Goal: Transaction & Acquisition: Purchase product/service

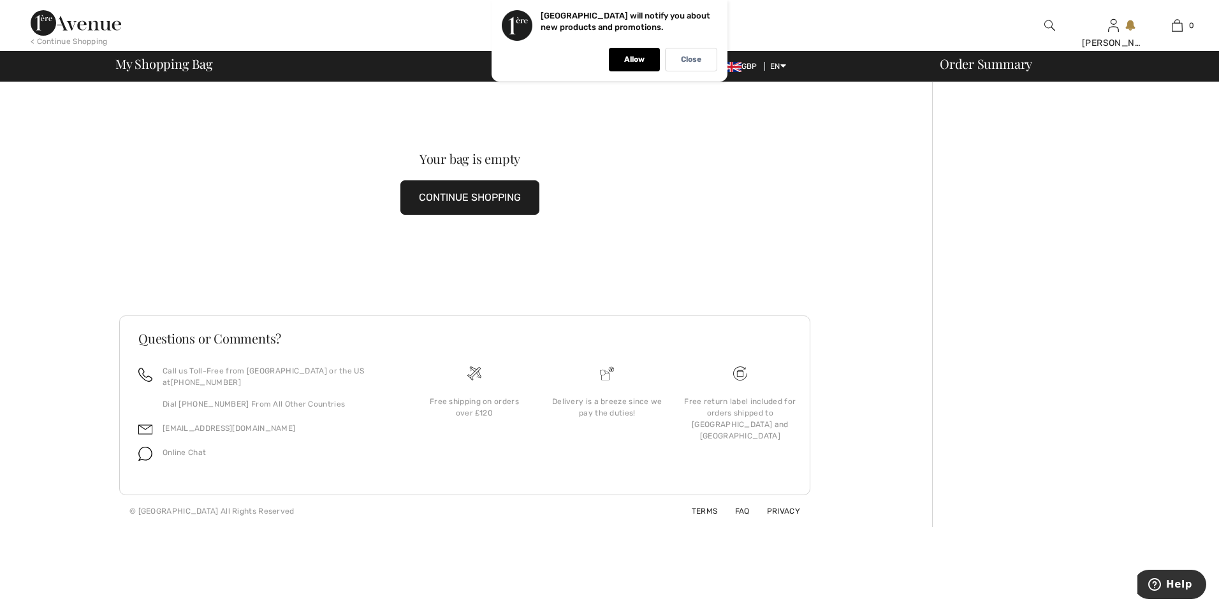
click at [510, 191] on button "CONTINUE SHOPPING" at bounding box center [469, 197] width 139 height 34
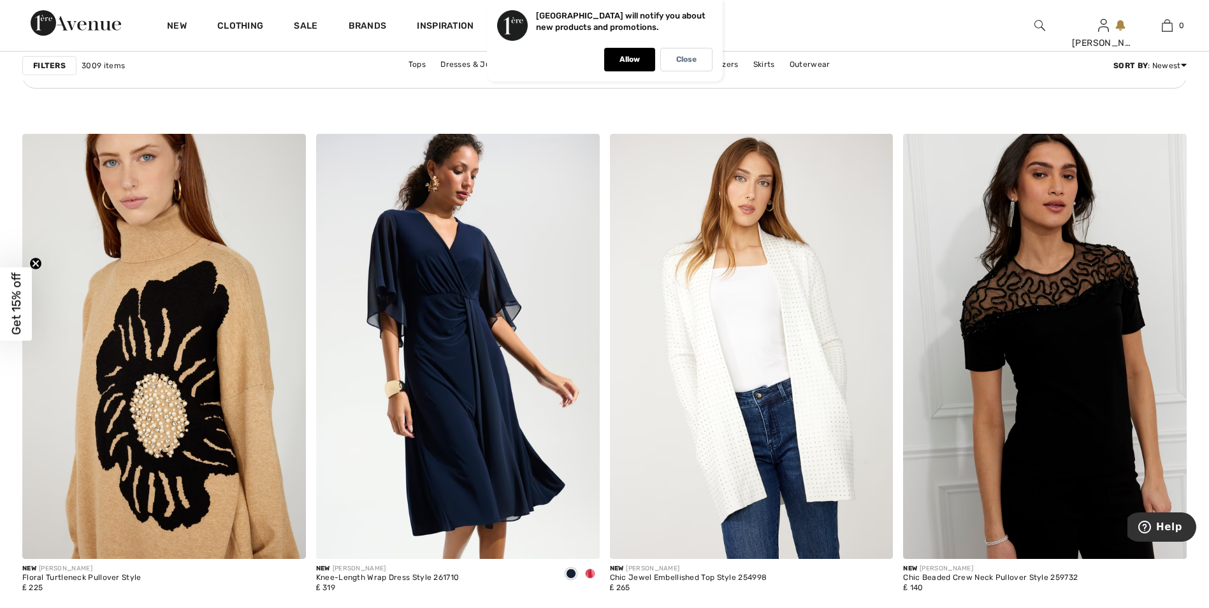
scroll to position [2277, 0]
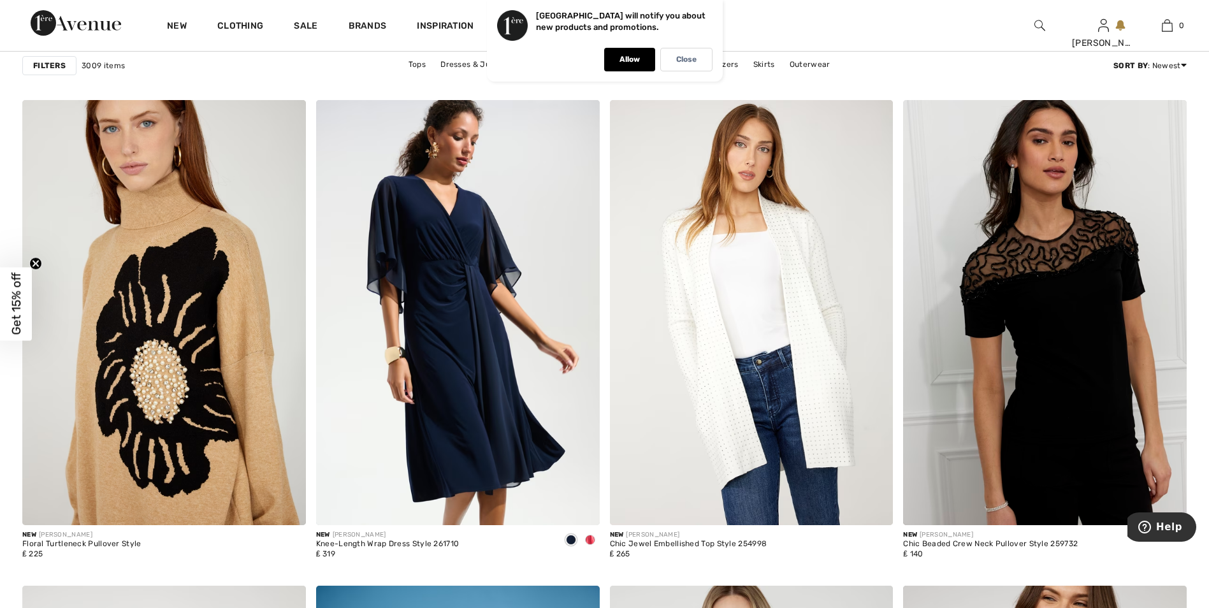
click at [1045, 26] on div at bounding box center [1040, 25] width 64 height 51
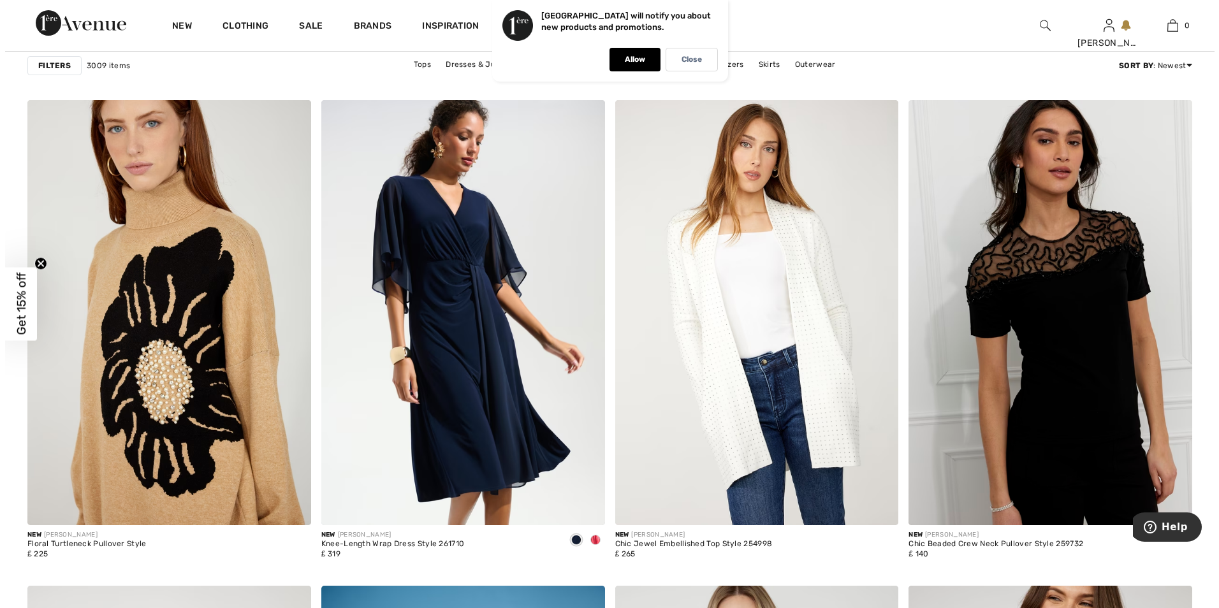
scroll to position [2293, 0]
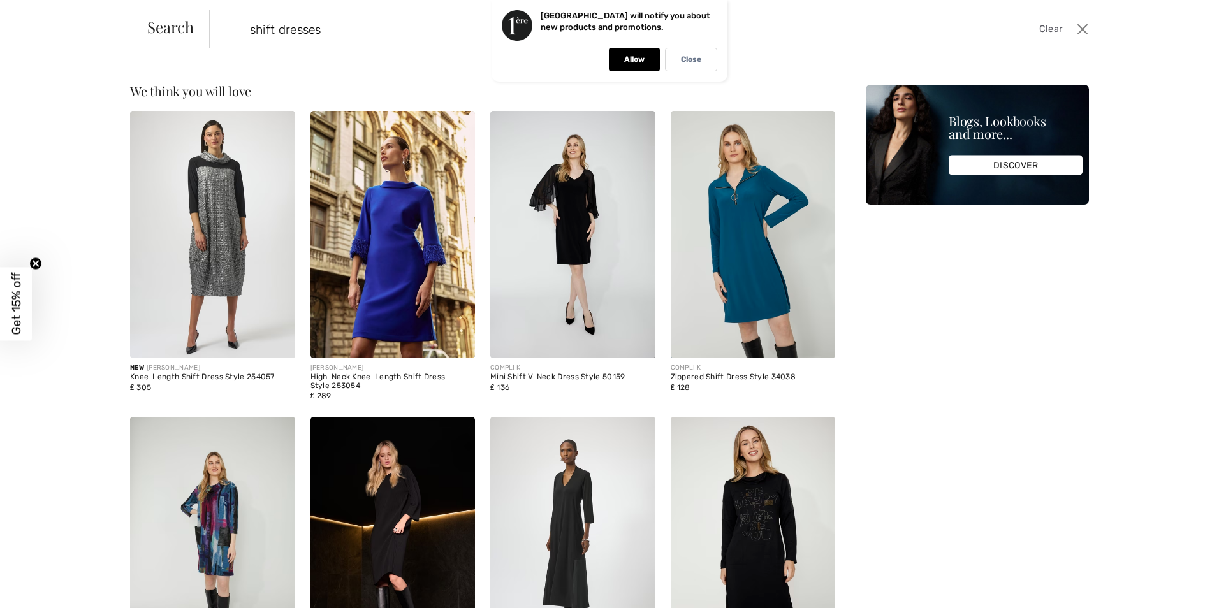
type input "shift dresses"
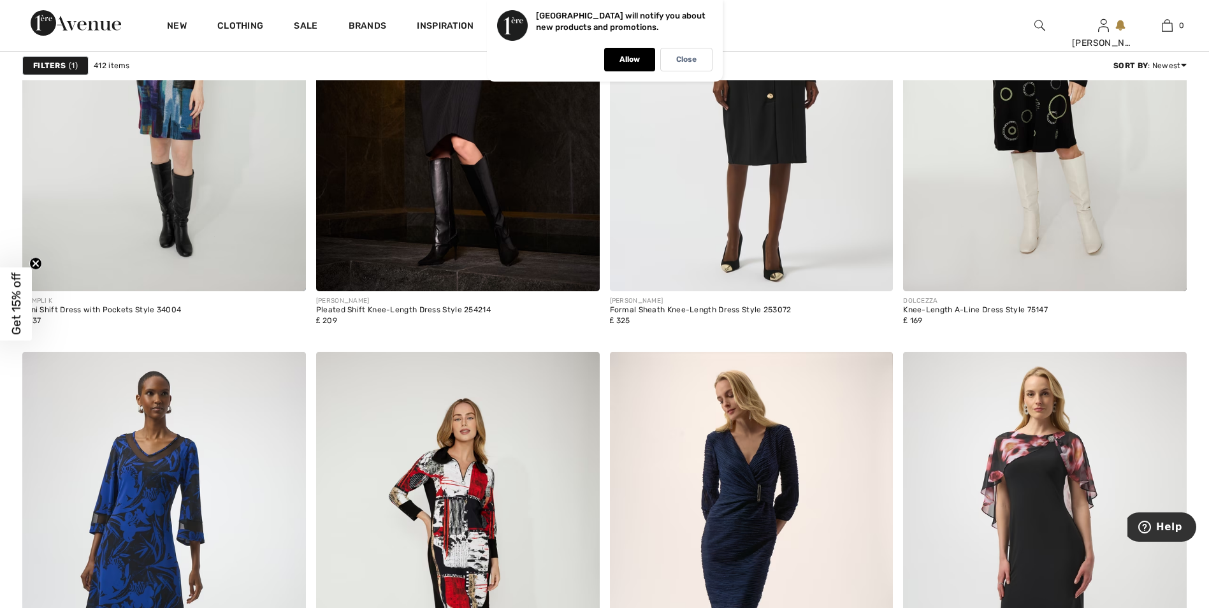
scroll to position [3009, 0]
